Goal: Task Accomplishment & Management: Use online tool/utility

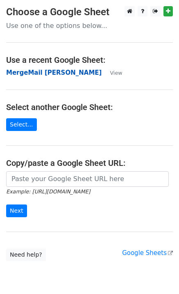
click at [38, 73] on strong "MergeMail [PERSON_NAME]" at bounding box center [54, 72] width 96 height 7
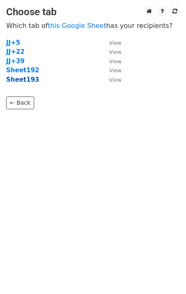
click at [27, 82] on strong "Sheet193" at bounding box center [22, 79] width 33 height 7
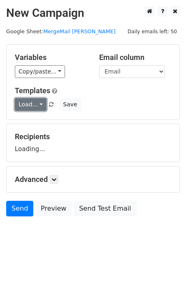
click at [30, 100] on link "Load..." at bounding box center [31, 104] width 32 height 13
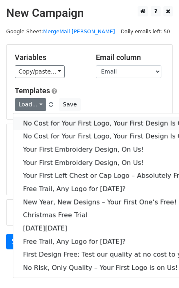
click at [46, 118] on link "No Cost for Your First Logo, Your First Design Is On Us!" at bounding box center [111, 123] width 197 height 13
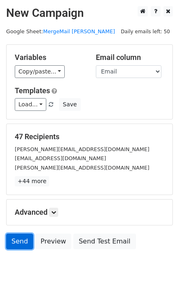
click at [29, 242] on link "Send" at bounding box center [19, 242] width 27 height 16
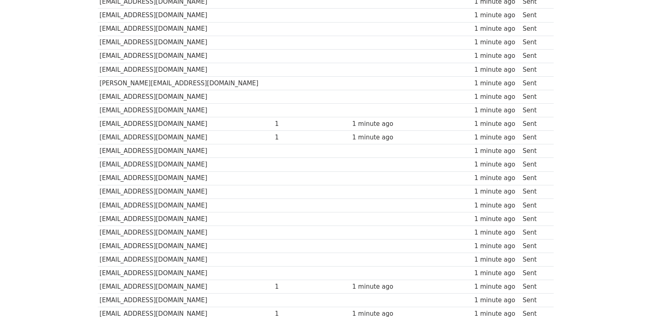
scroll to position [531, 0]
